Goal: Communication & Community: Ask a question

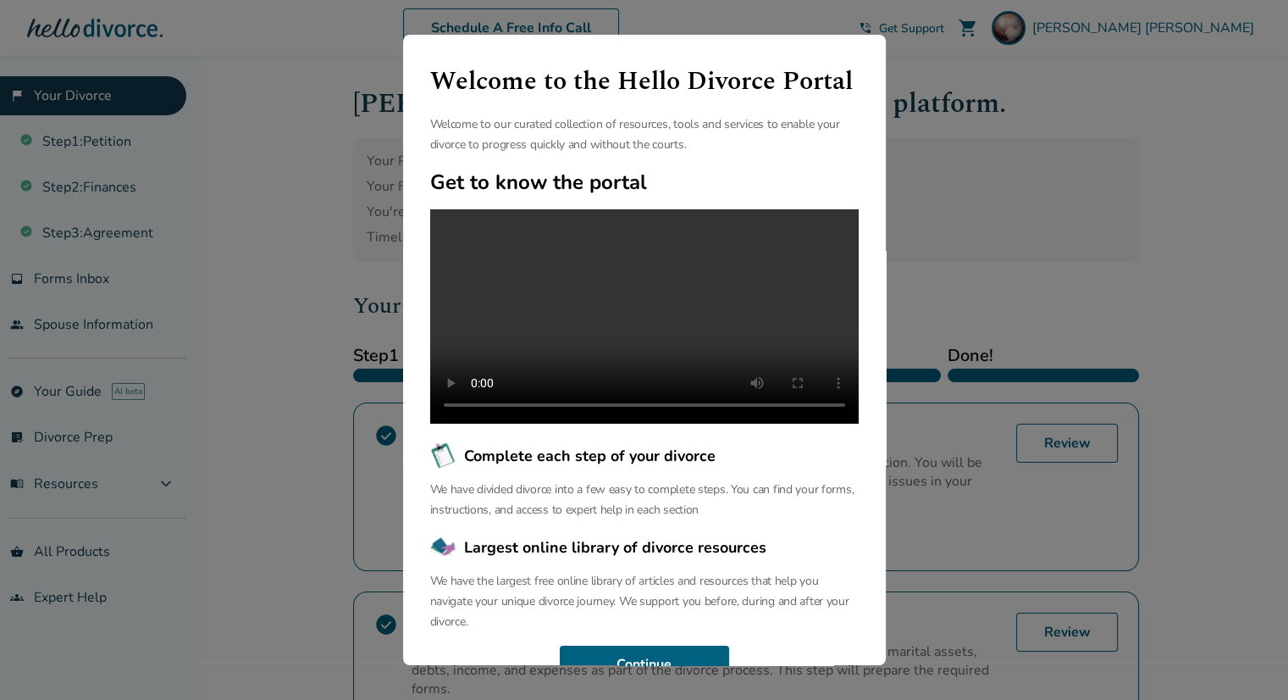
scroll to position [103, 0]
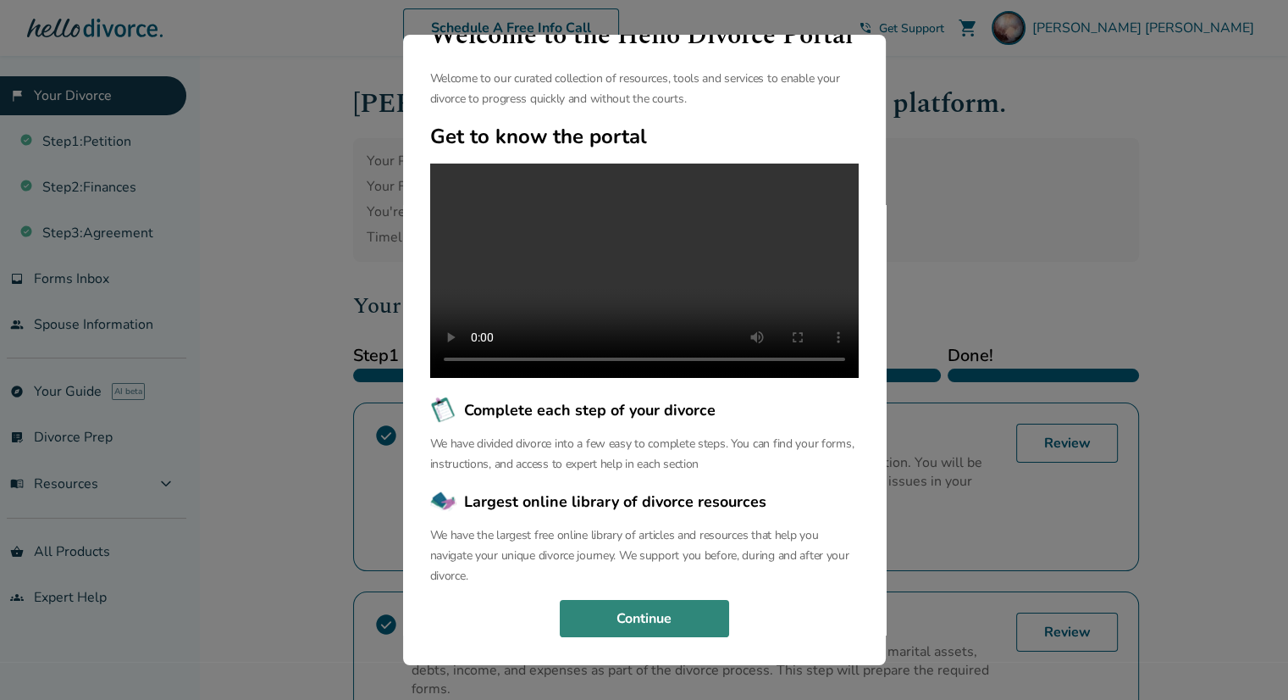
click at [665, 604] on button "Continue" at bounding box center [644, 618] width 169 height 37
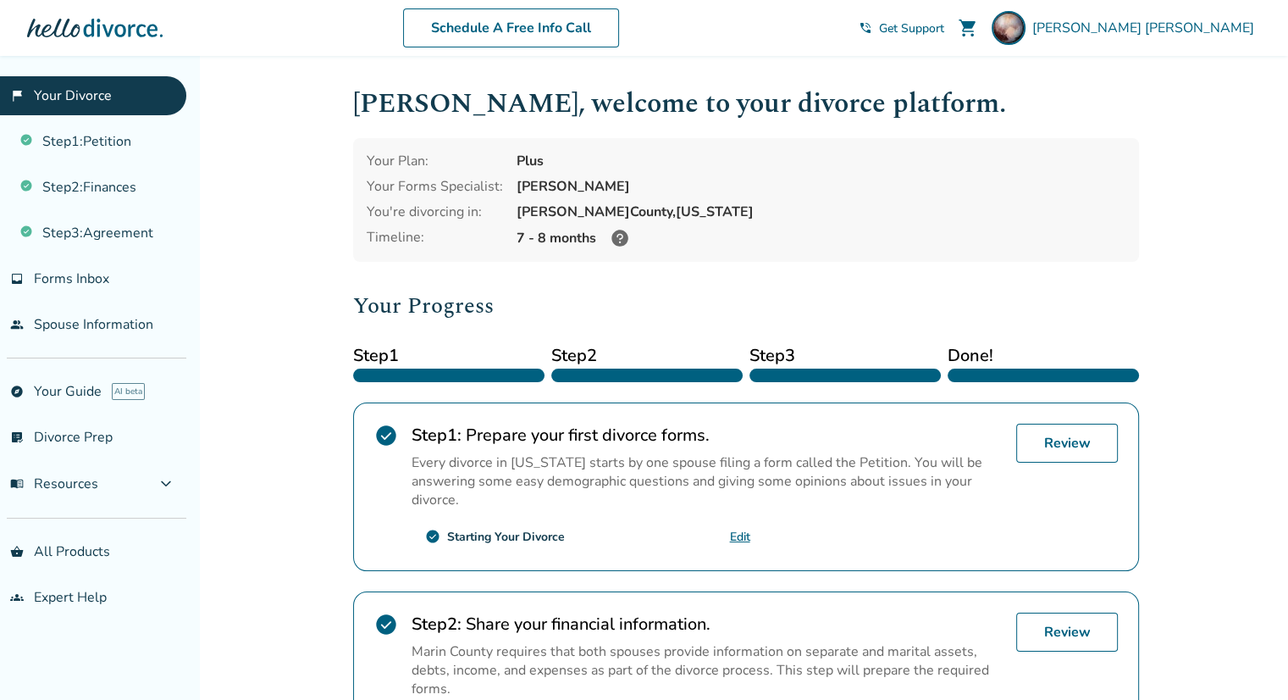
click at [330, 502] on div "Added to cart Marlene , welcome to your divorce platform. Your Plan: Plus Your …" at bounding box center [644, 643] width 1288 height 1174
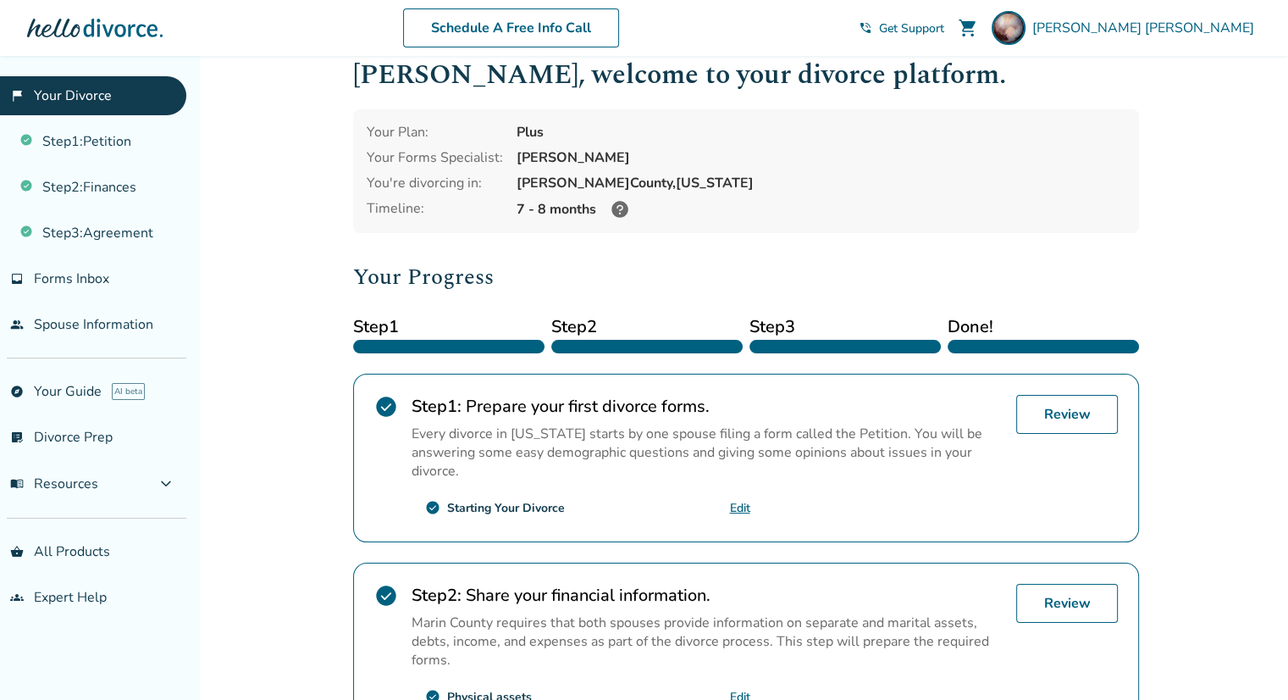
scroll to position [0, 0]
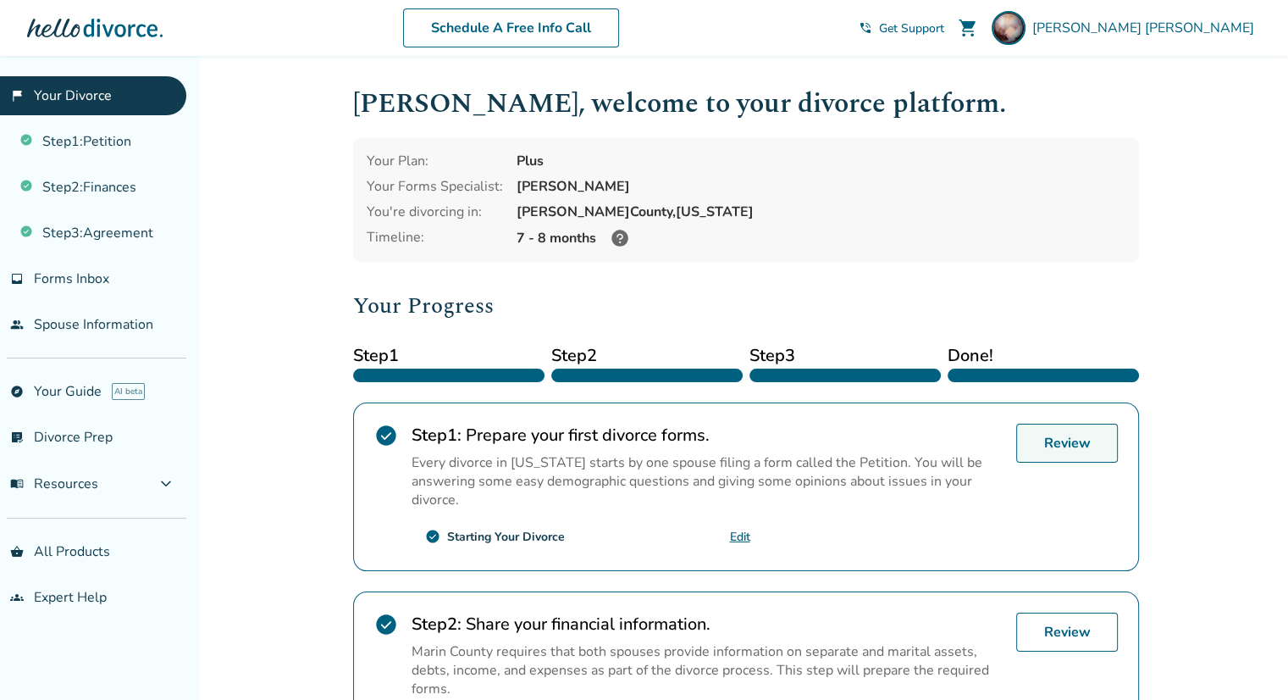
click at [1053, 452] on link "Review" at bounding box center [1068, 443] width 102 height 39
click at [619, 235] on icon at bounding box center [620, 238] width 20 height 20
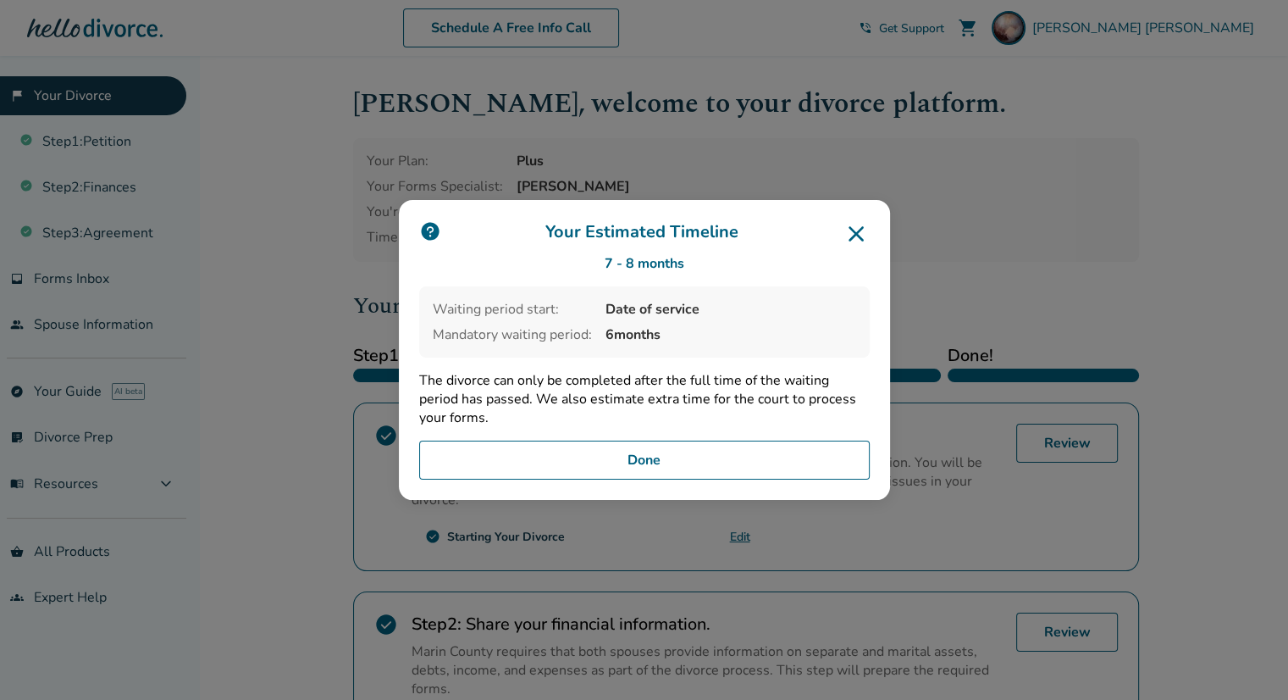
click at [855, 237] on icon at bounding box center [856, 233] width 27 height 27
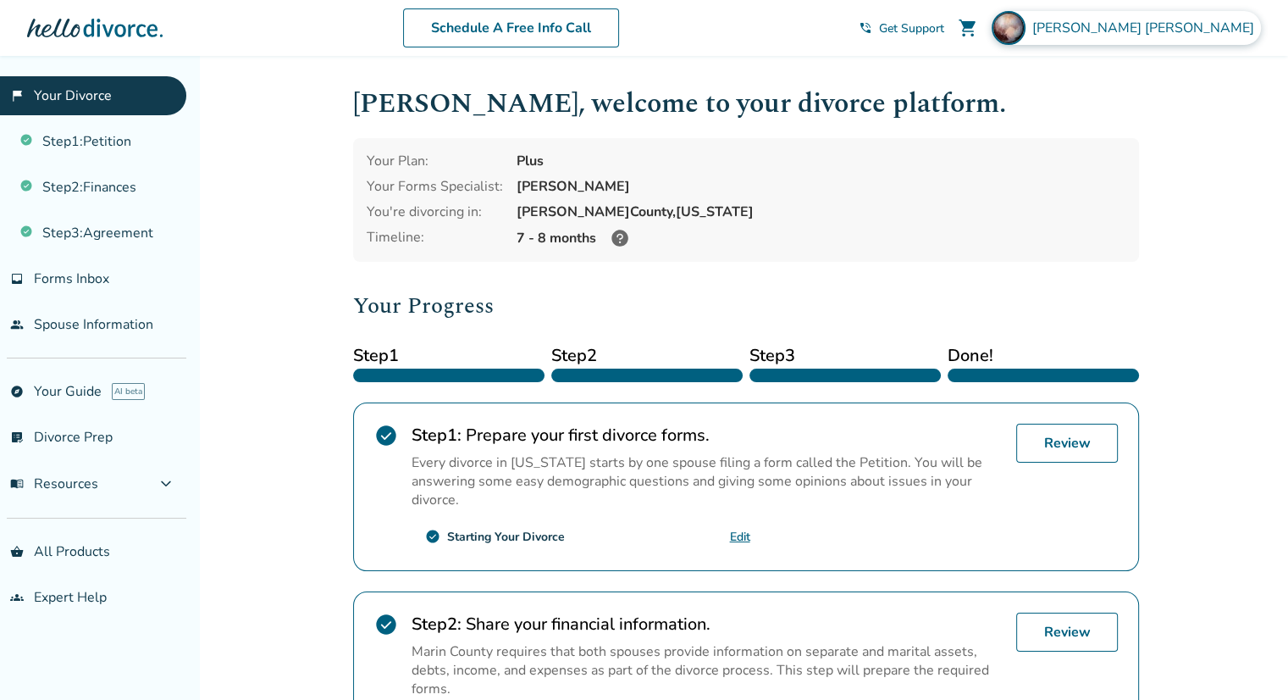
click at [1167, 39] on div "Marlene Koury" at bounding box center [1126, 28] width 269 height 34
click at [951, 119] on h1 "Marlene , welcome to your divorce platform." at bounding box center [746, 104] width 786 height 42
click at [301, 306] on div "Added to cart Marlene , welcome to your divorce platform. Your Plan: Plus Your …" at bounding box center [644, 643] width 1288 height 1174
click at [945, 22] on span "Get Support" at bounding box center [911, 28] width 65 height 16
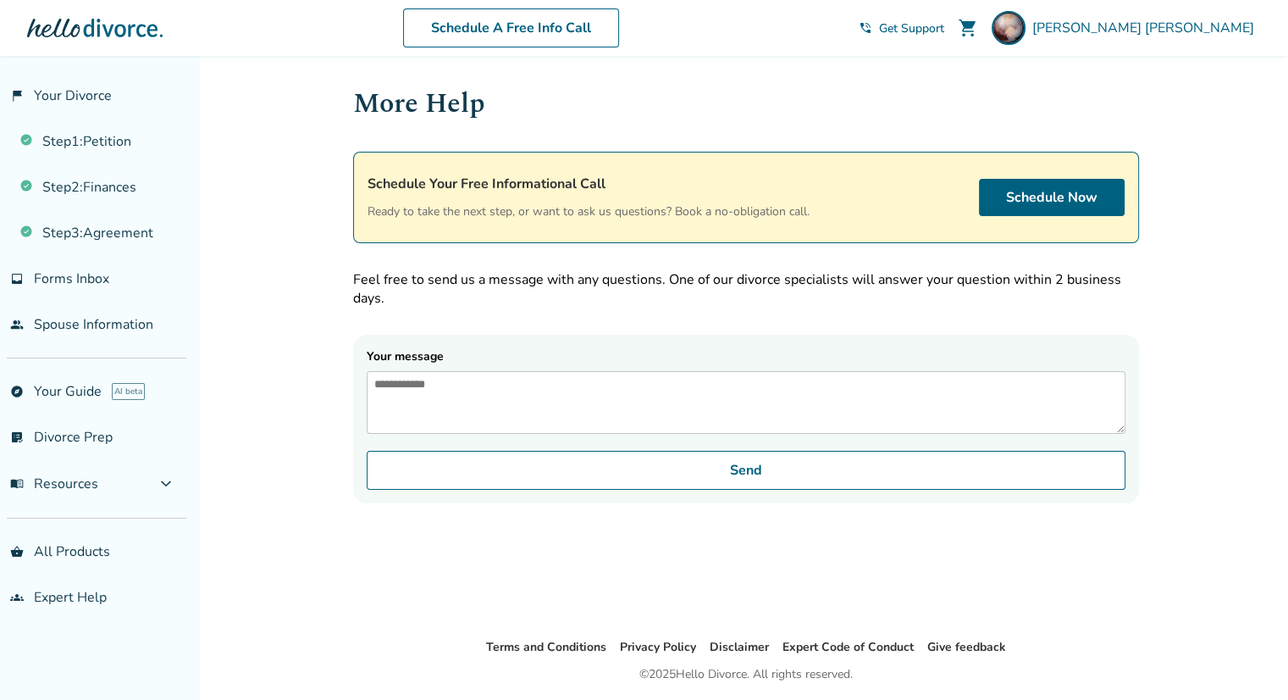
click at [485, 366] on label "Your message" at bounding box center [746, 391] width 759 height 86
click at [485, 371] on textarea "Your message" at bounding box center [746, 402] width 759 height 63
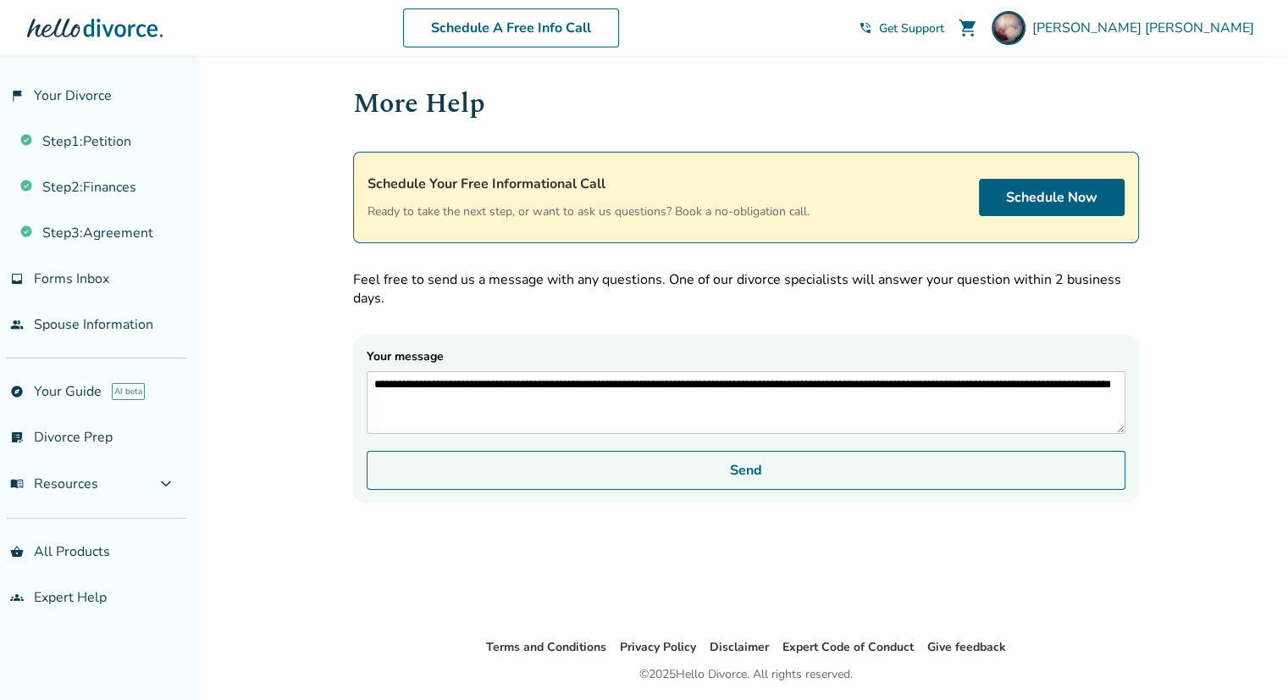
type textarea "**********"
click at [738, 476] on button "Send" at bounding box center [746, 470] width 759 height 39
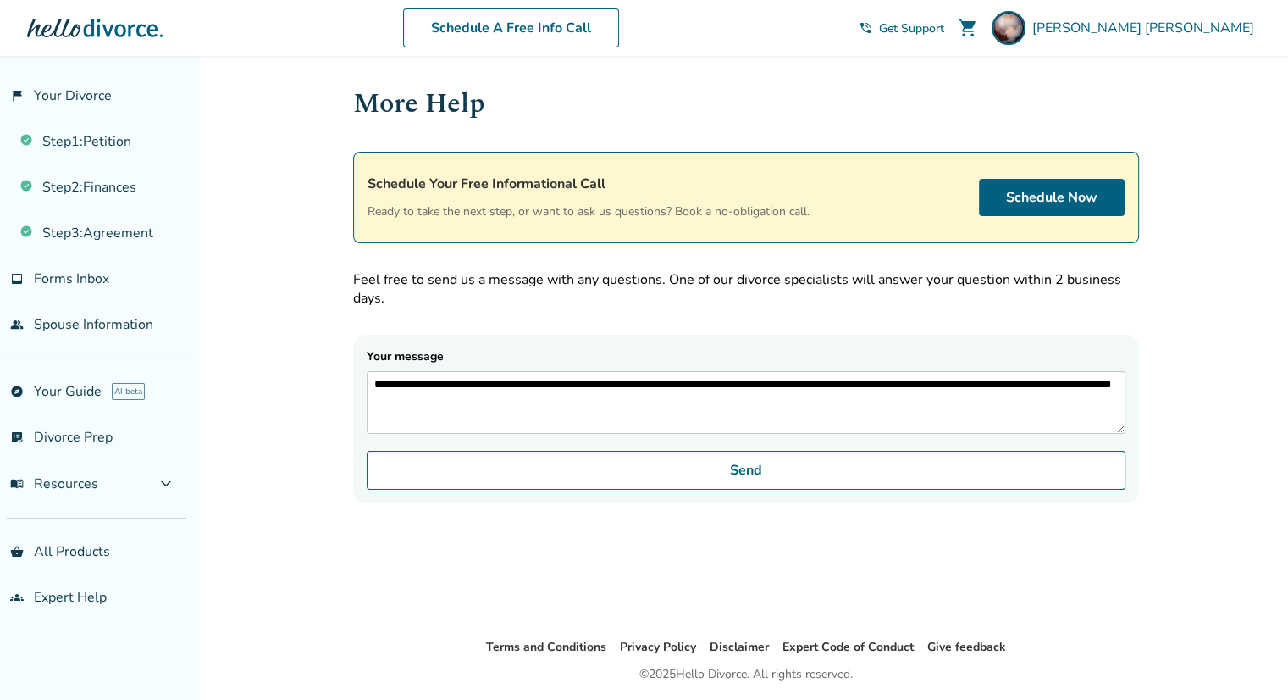
click at [603, 402] on textarea "**********" at bounding box center [746, 402] width 759 height 63
click at [1061, 191] on link "Schedule Now" at bounding box center [1052, 197] width 146 height 37
